Goal: Task Accomplishment & Management: Use online tool/utility

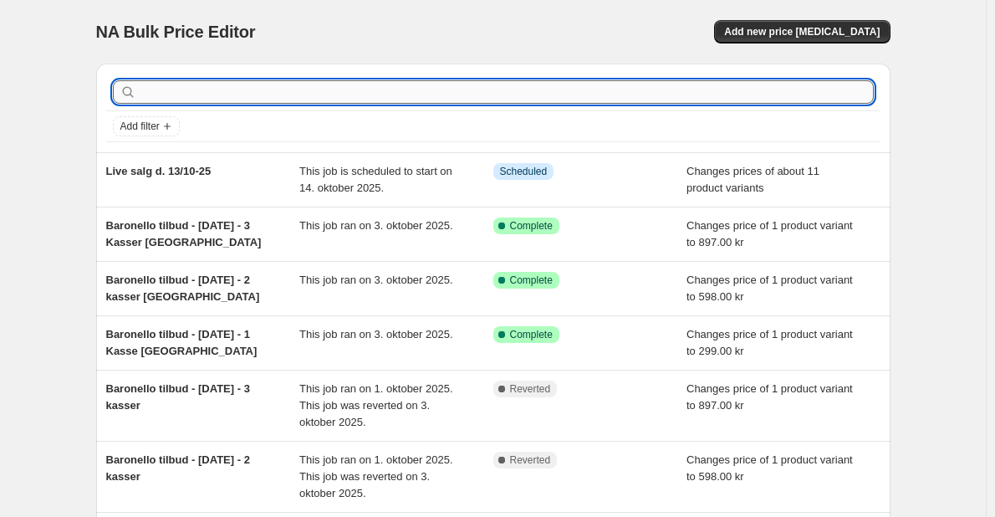
click at [223, 98] on input "text" at bounding box center [507, 91] width 734 height 23
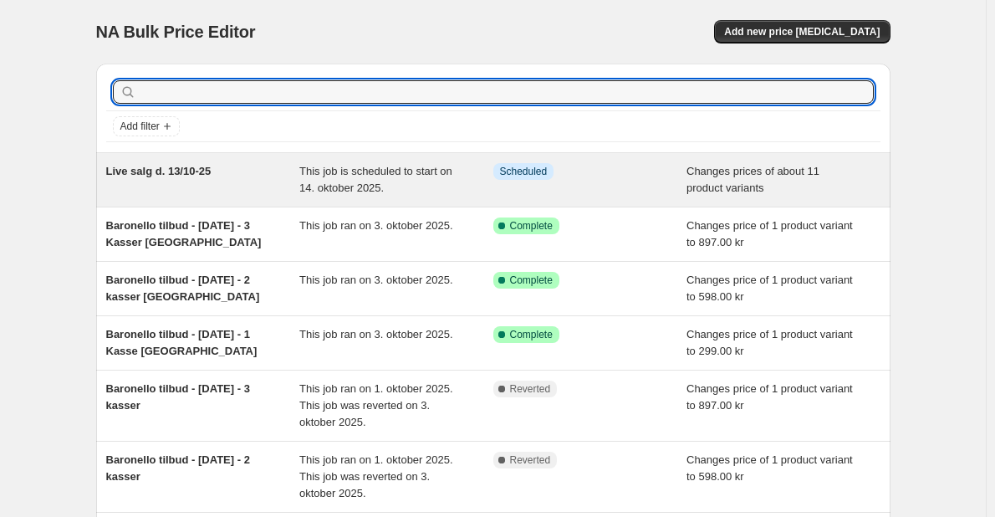
click at [187, 175] on span "Live salg d. 13/10-25" at bounding box center [158, 171] width 105 height 13
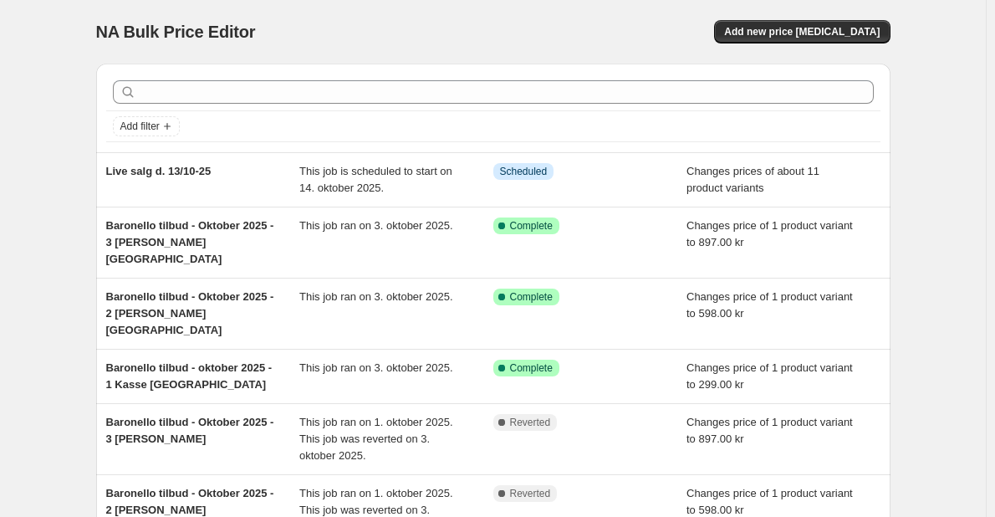
click at [140, 187] on div "Live salg d. 13/10-25" at bounding box center [203, 179] width 194 height 33
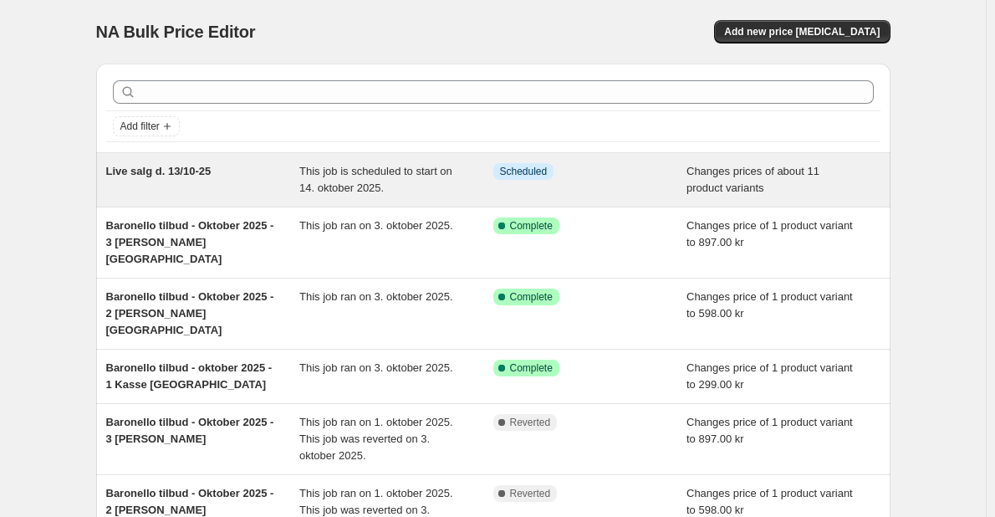
click at [179, 176] on span "Live salg d. 13/10-25" at bounding box center [158, 171] width 105 height 13
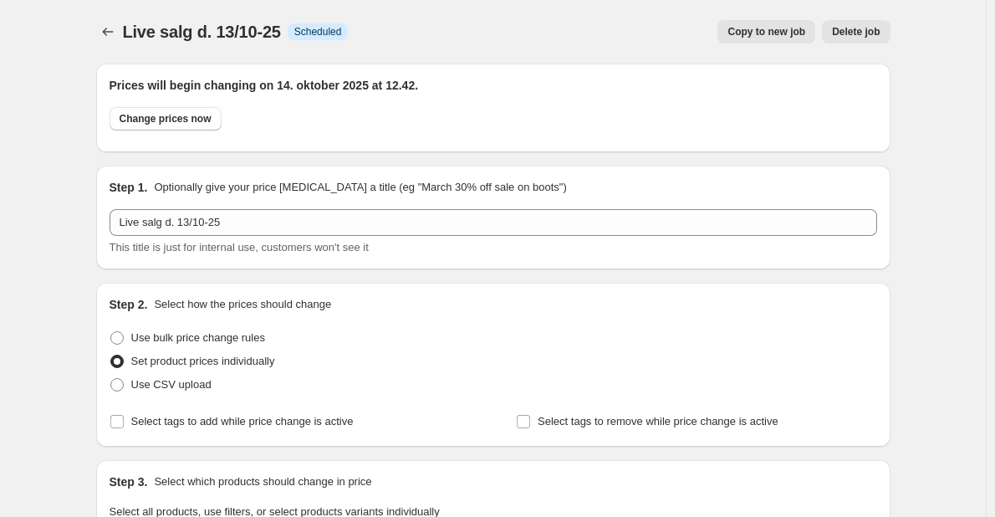
click at [151, 127] on button "Change prices now" at bounding box center [166, 118] width 112 height 23
radio input "true"
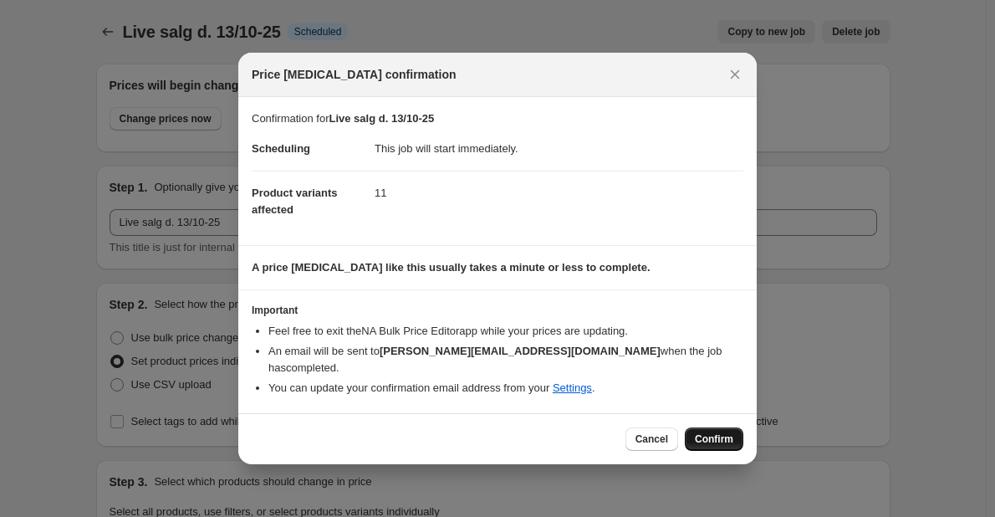
click at [722, 432] on span "Confirm" at bounding box center [714, 438] width 38 height 13
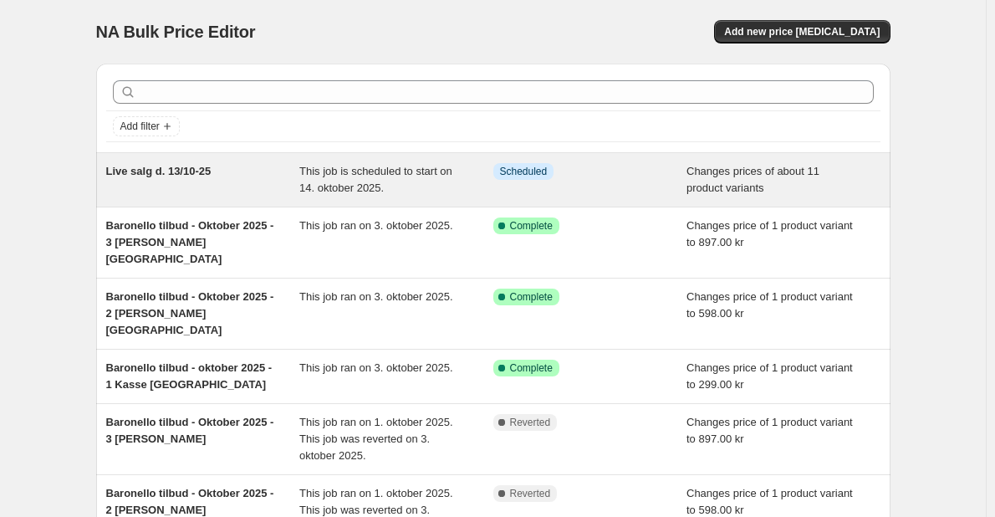
click at [180, 176] on span "Live salg d. 13/10-25" at bounding box center [158, 171] width 105 height 13
